Goal: Book appointment/travel/reservation

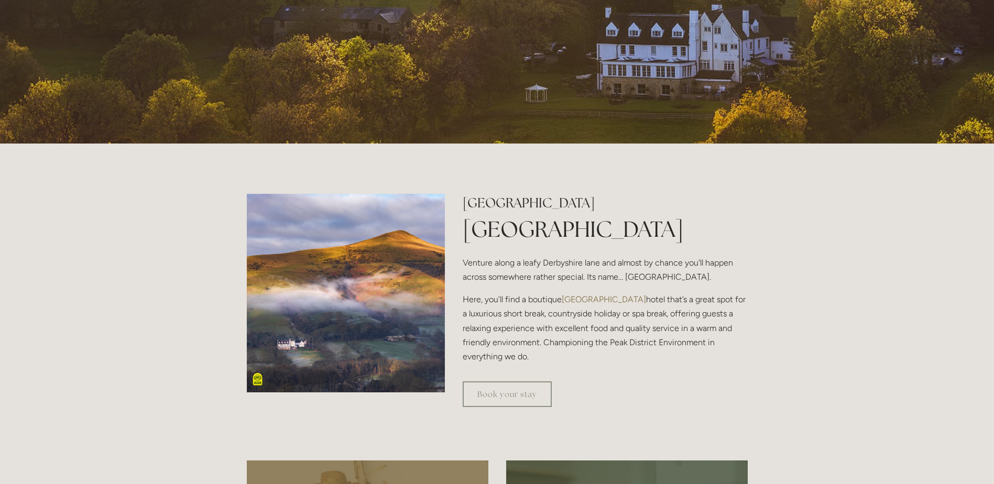
scroll to position [210, 0]
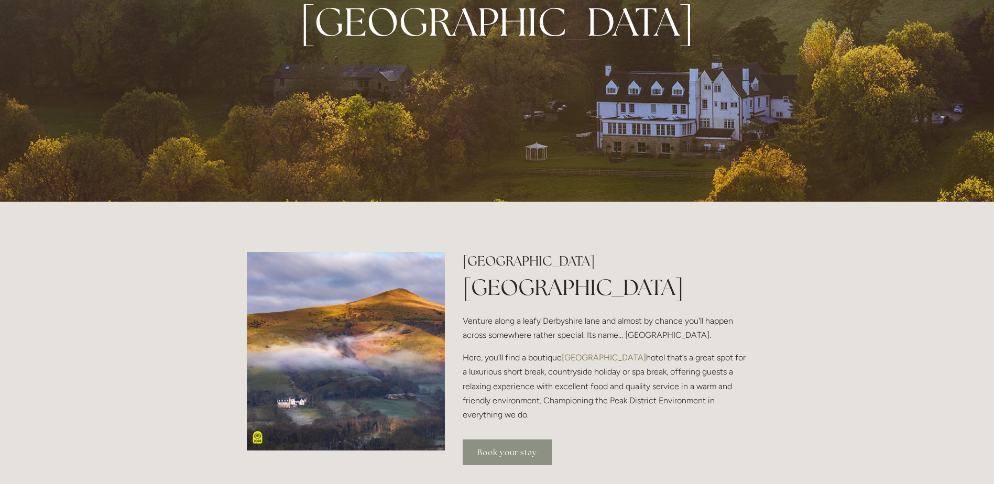
click at [496, 454] on link "Book your stay" at bounding box center [507, 452] width 89 height 26
